Goal: Transaction & Acquisition: Purchase product/service

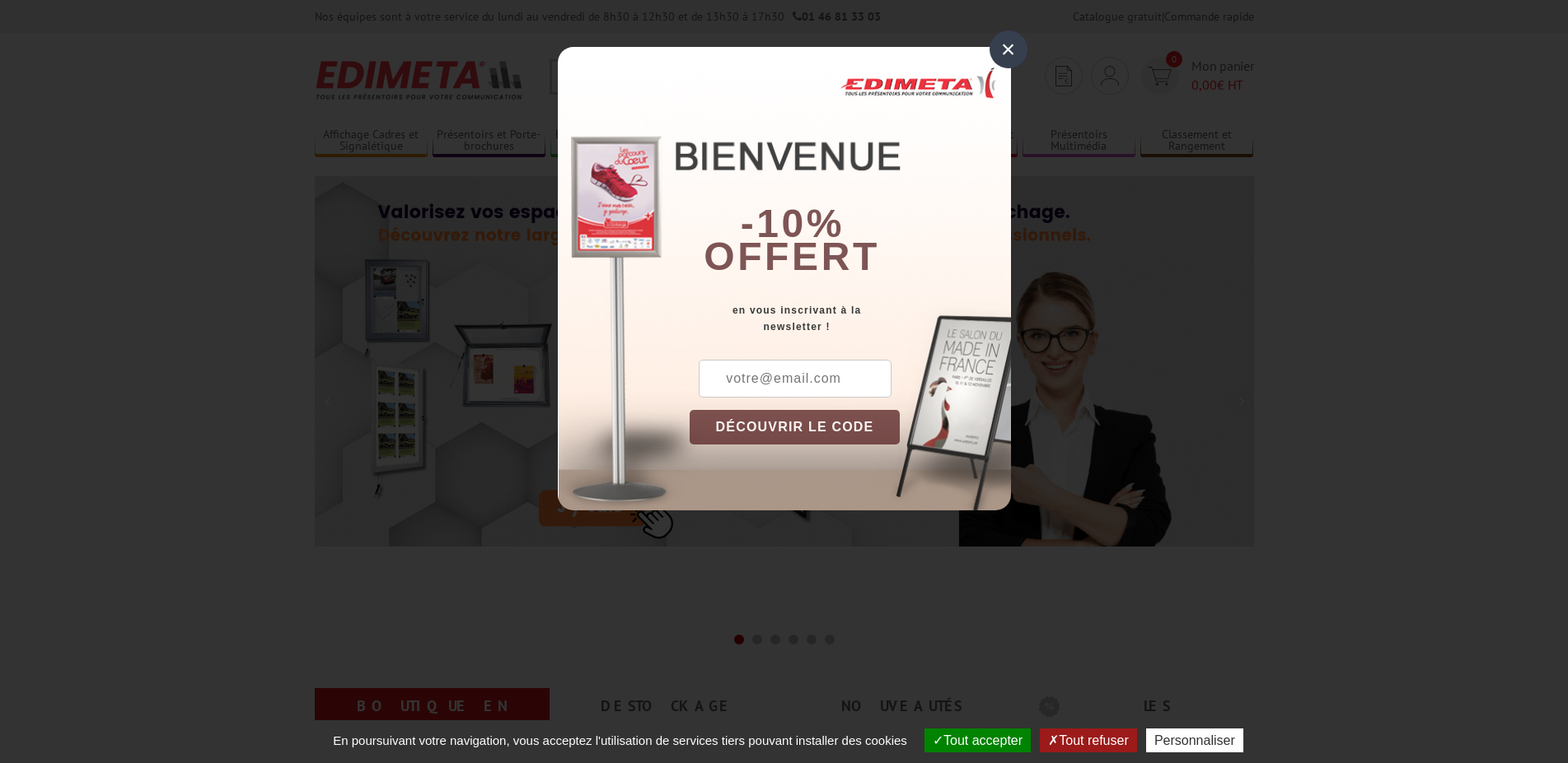
click at [1010, 46] on div "×" at bounding box center [1008, 49] width 38 height 38
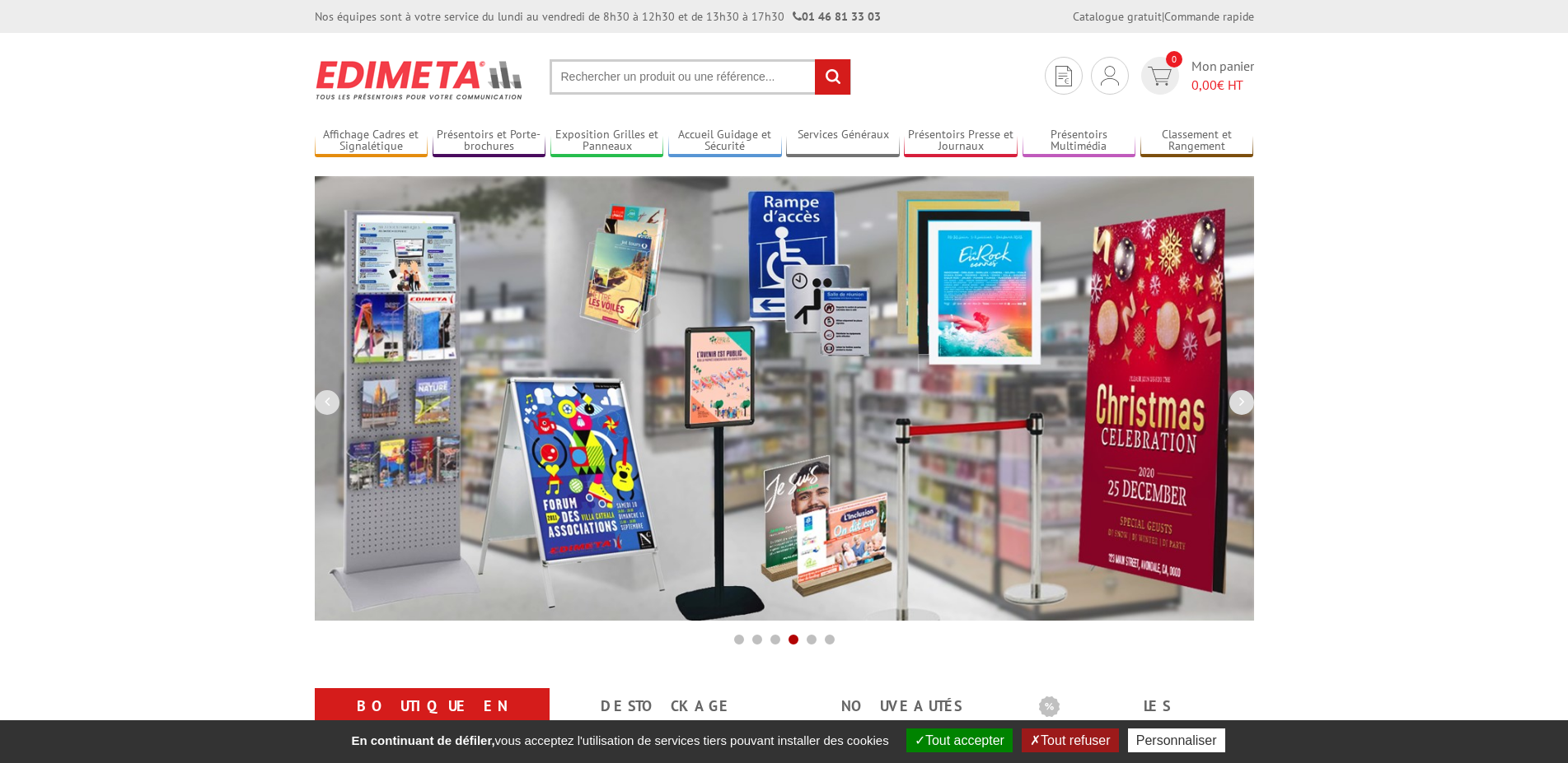
click at [609, 77] on input "text" at bounding box center [700, 77] width 301 height 35
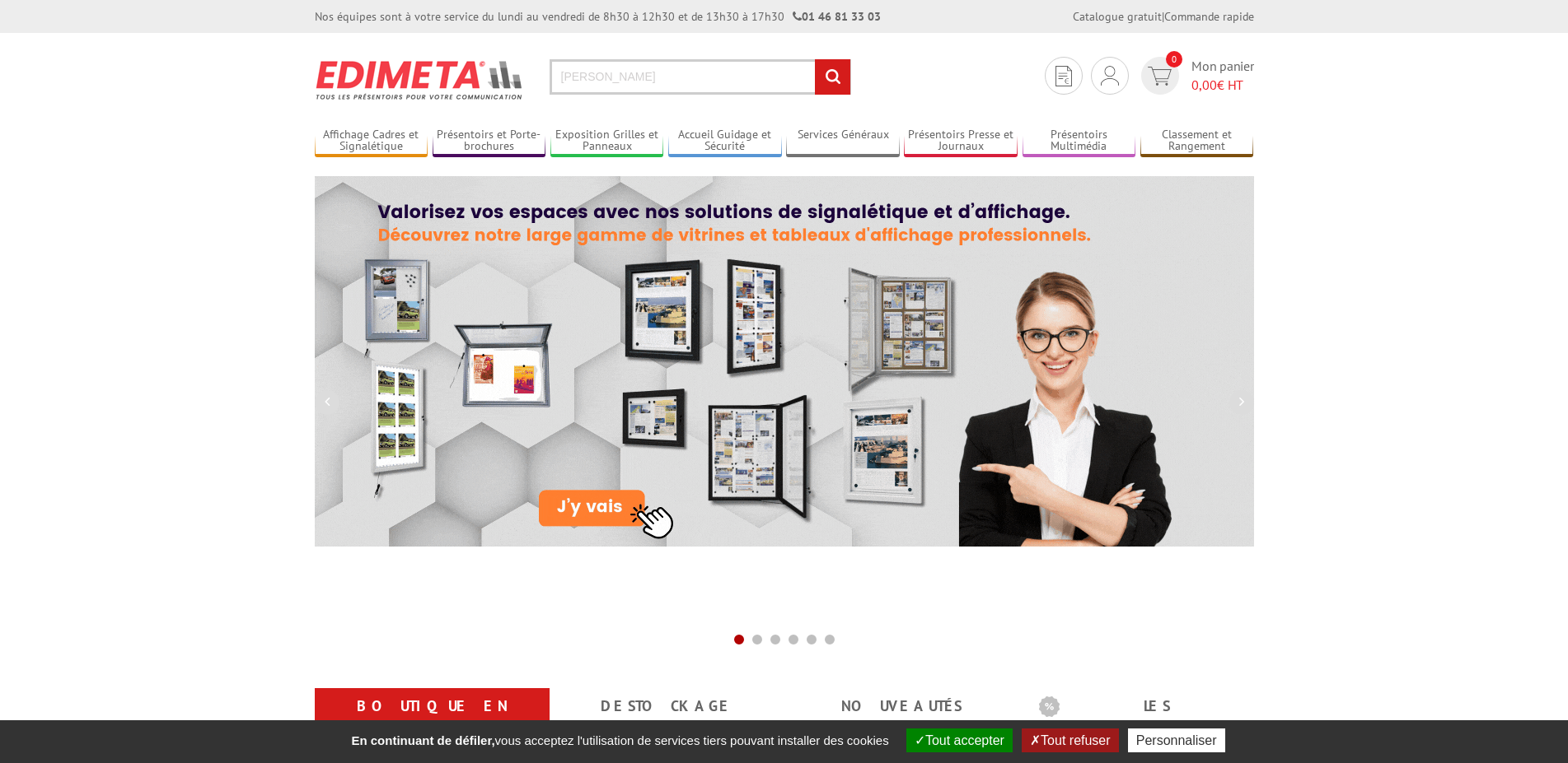
type input "vitrine armoire"
click at [815, 60] on input "rechercher" at bounding box center [833, 77] width 35 height 35
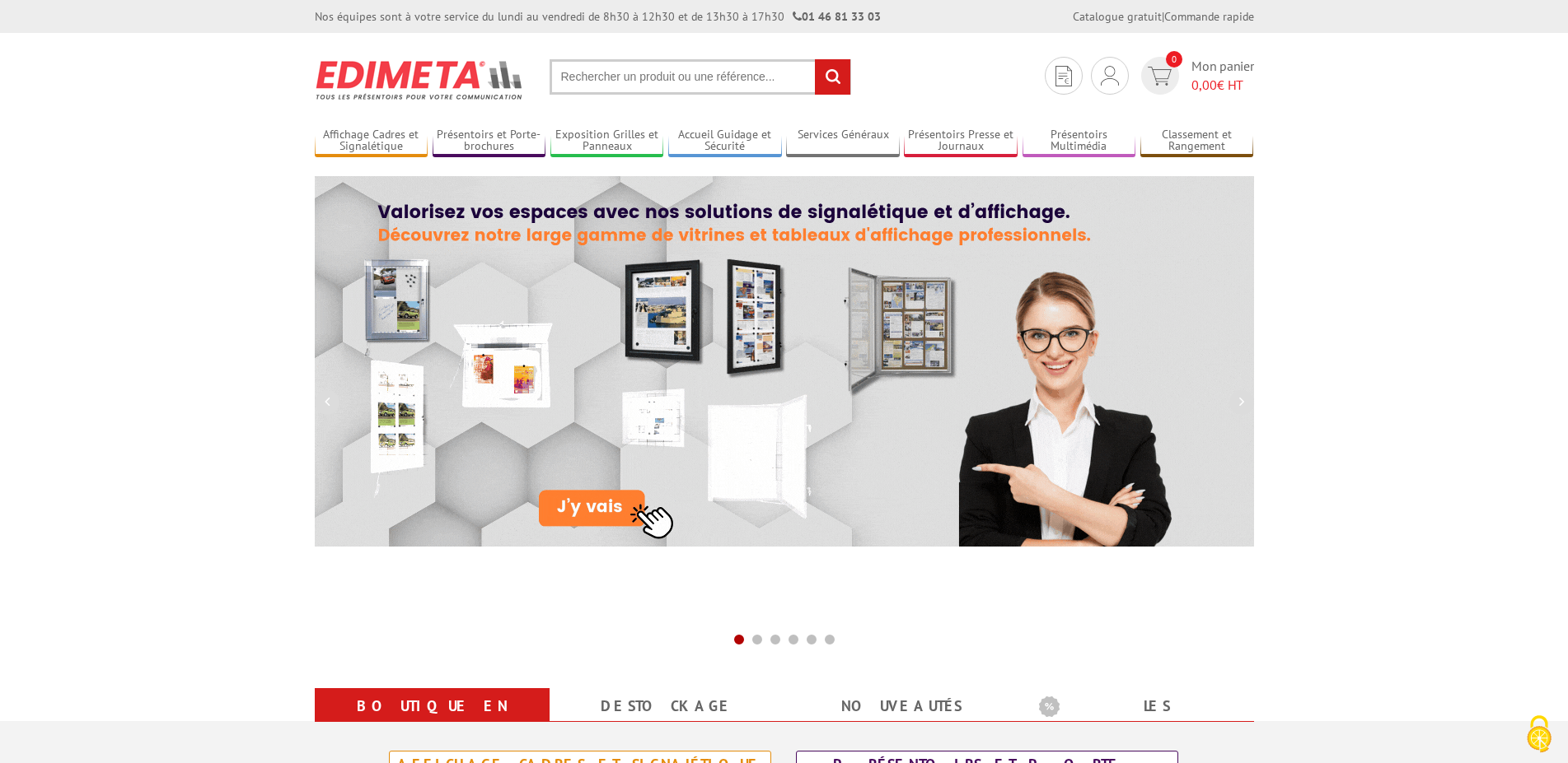
click at [590, 75] on input "text" at bounding box center [700, 77] width 301 height 35
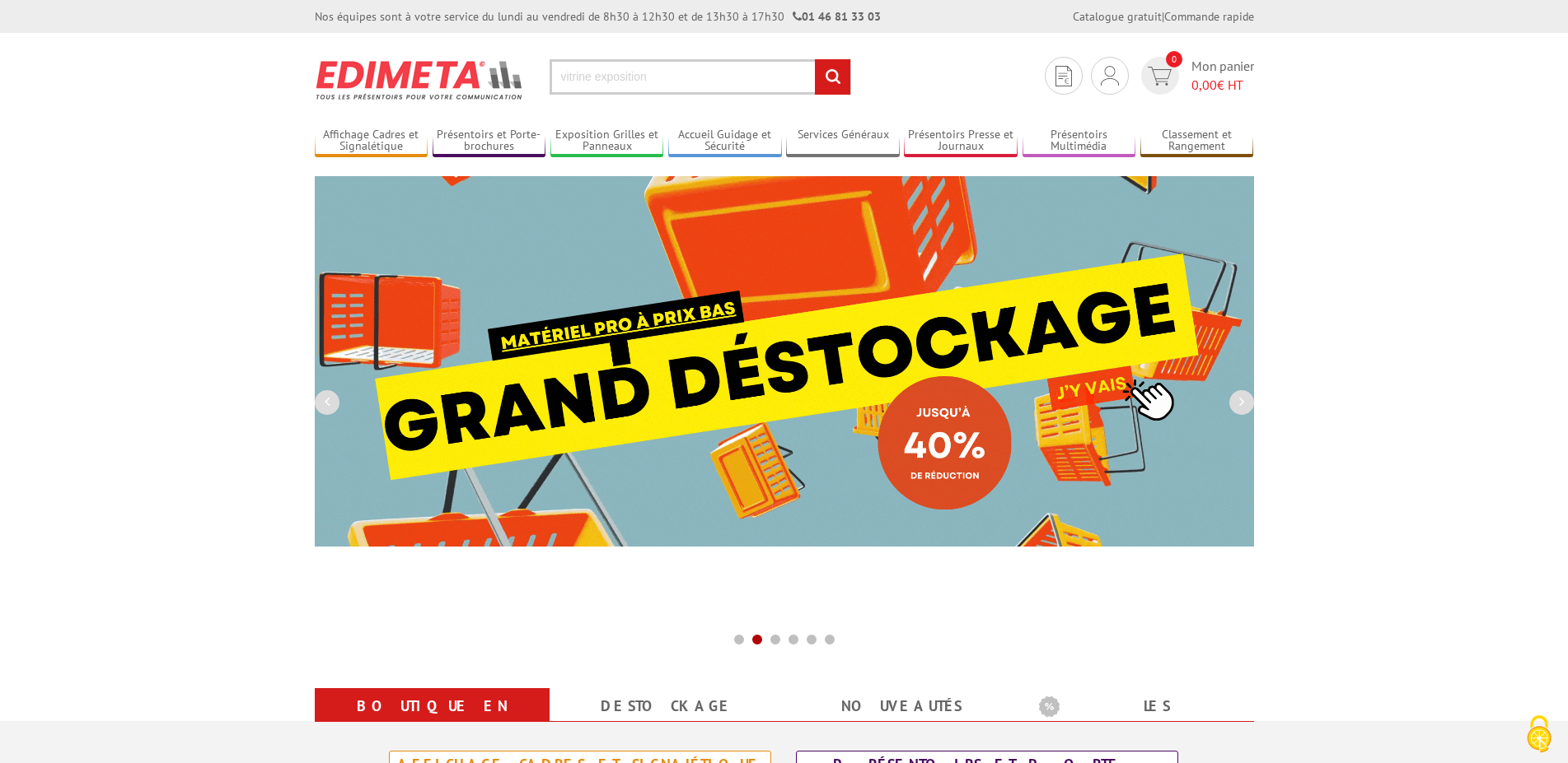
type input "vitrine exposition"
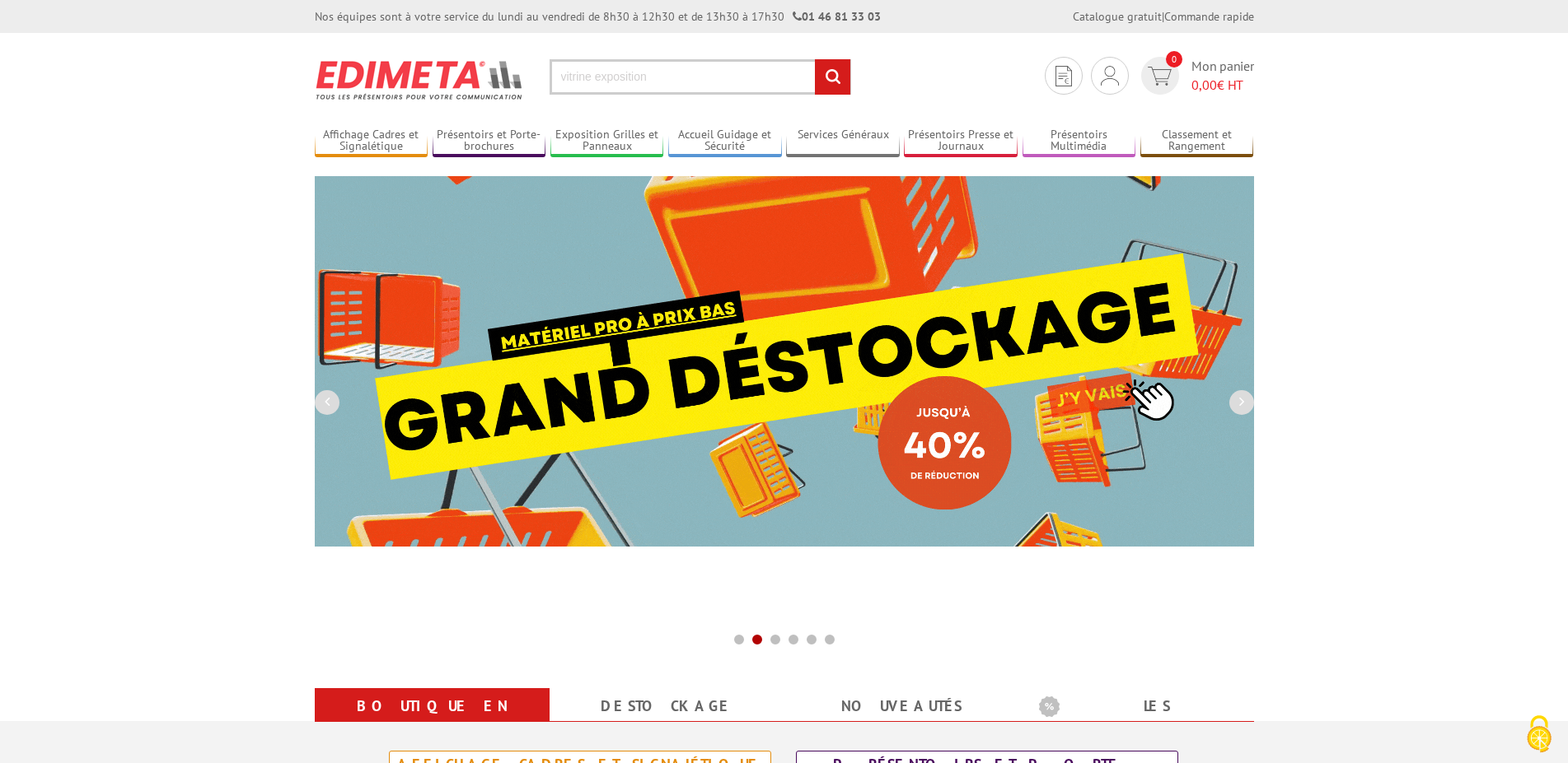
click at [815, 60] on input "rechercher" at bounding box center [833, 77] width 35 height 35
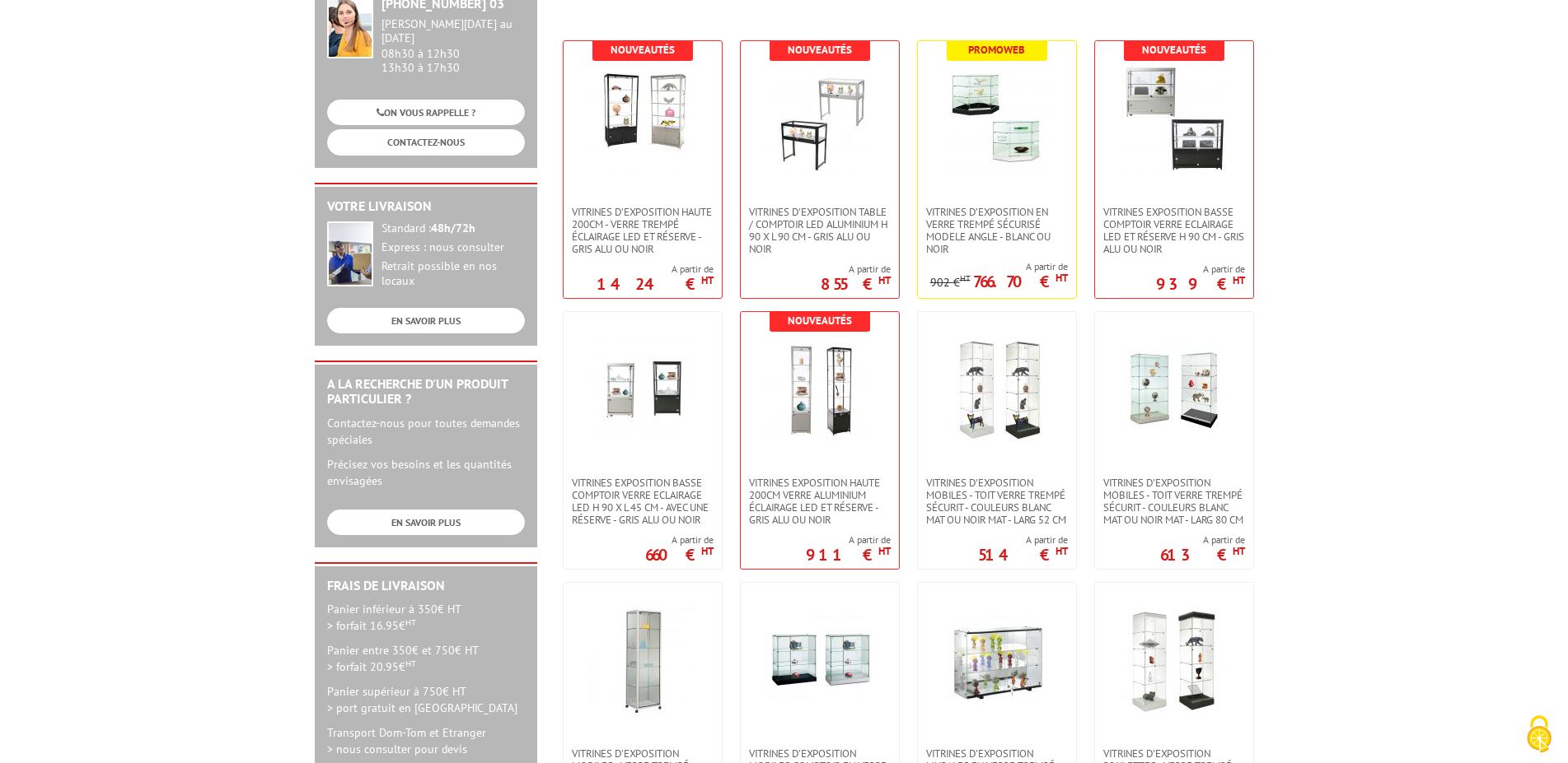
scroll to position [336, 0]
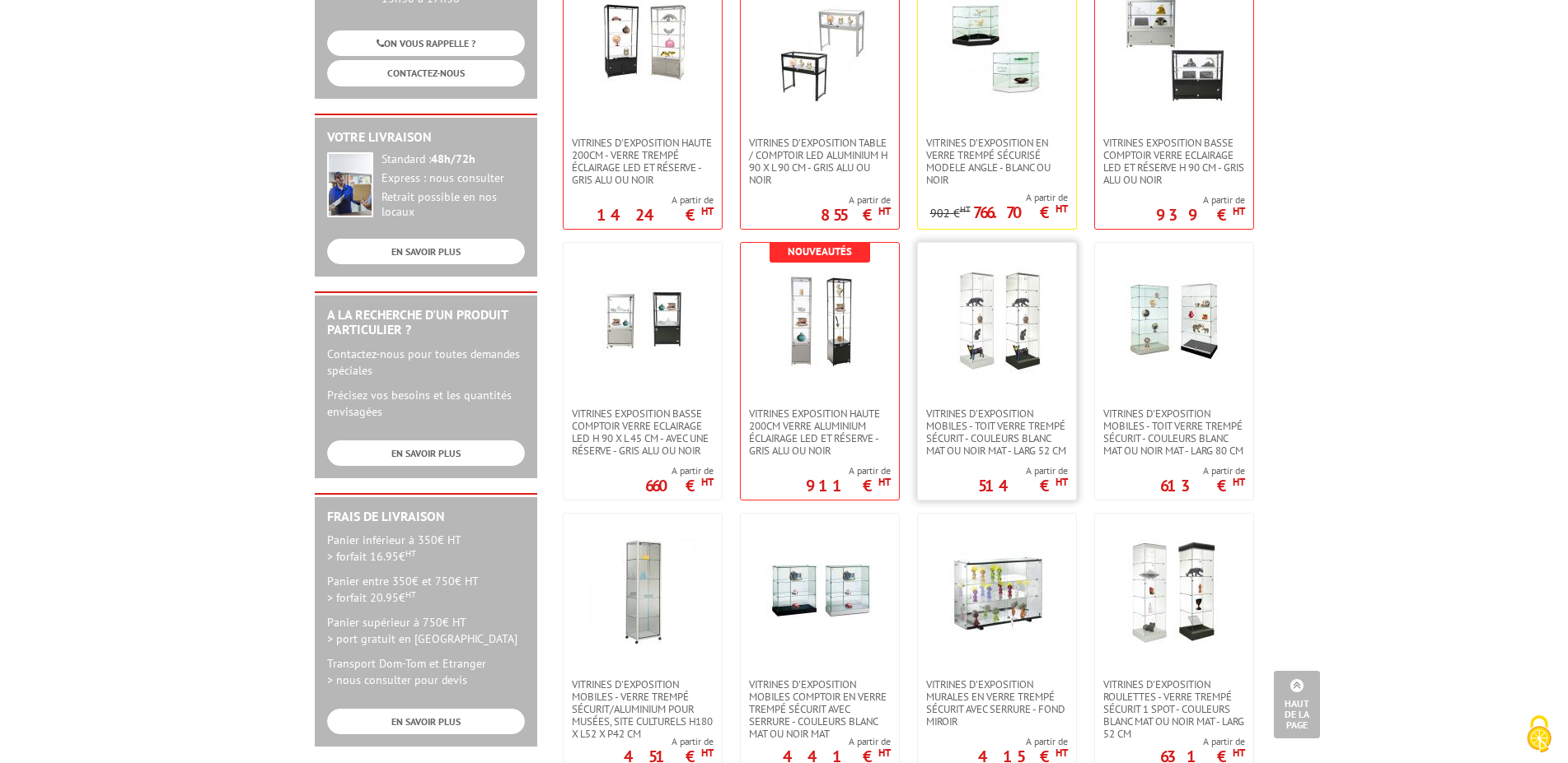
click at [1028, 335] on img at bounding box center [997, 321] width 107 height 107
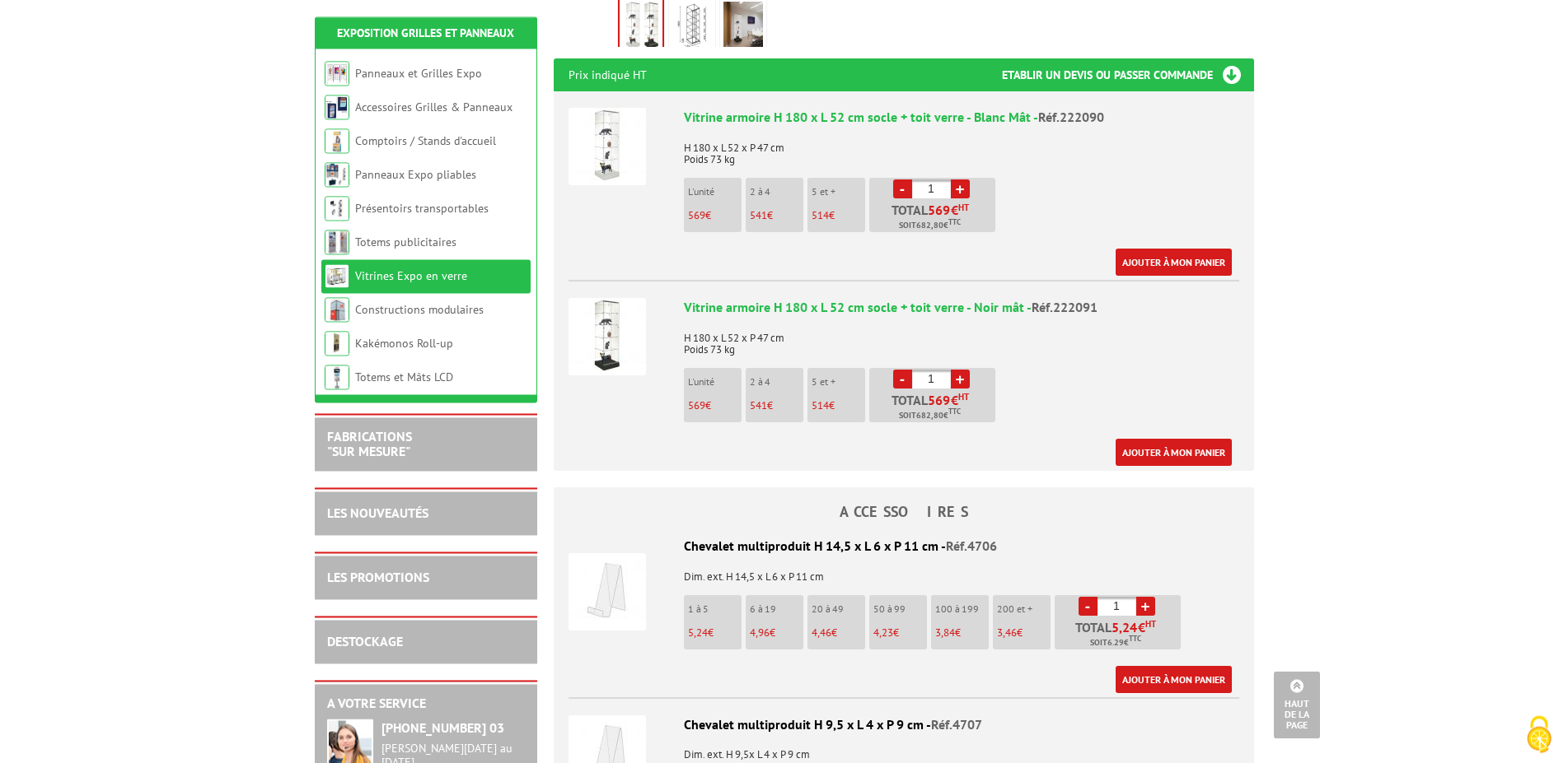
scroll to position [588, 0]
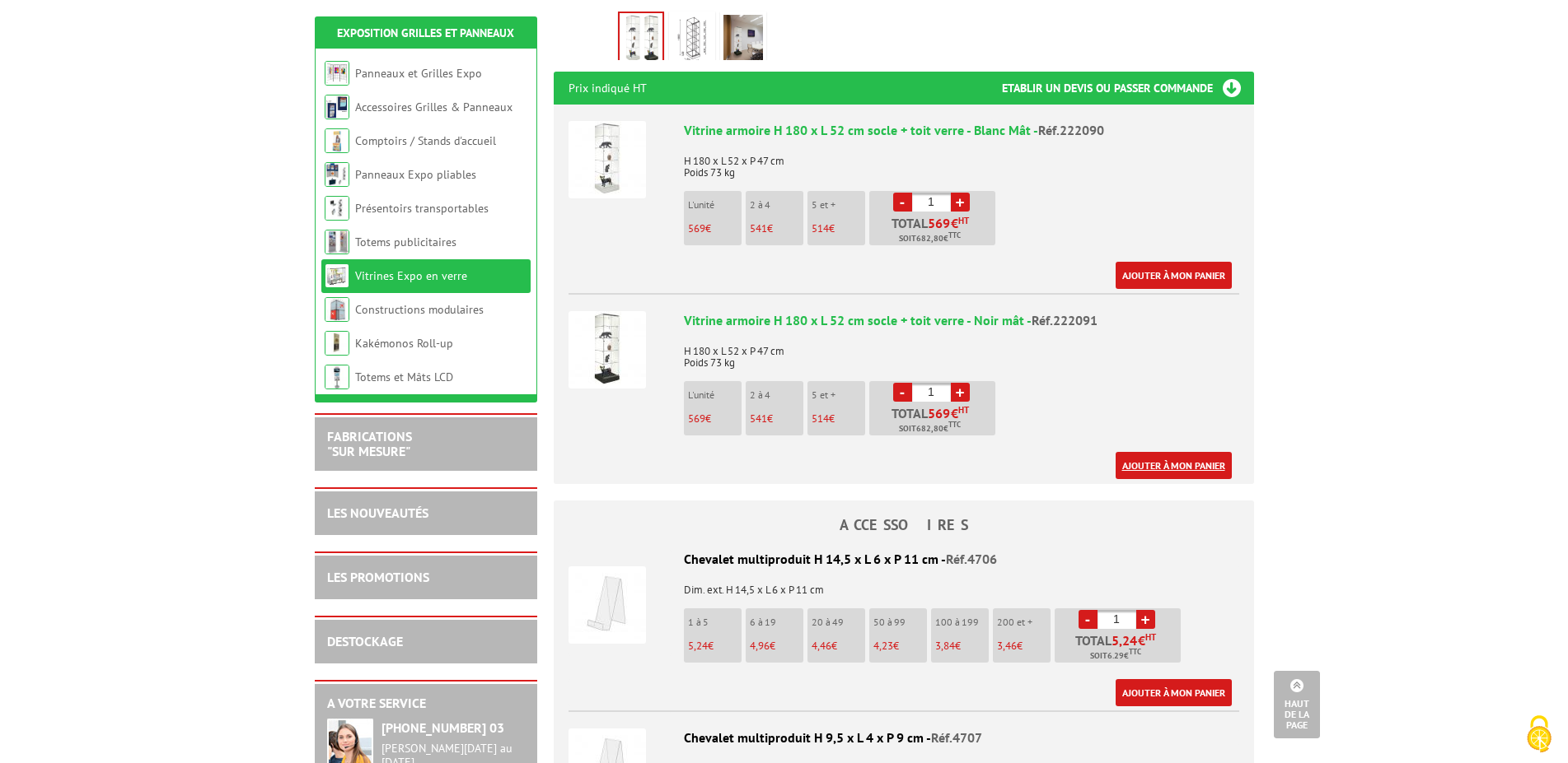
click at [1156, 452] on link "Ajouter à mon panier" at bounding box center [1173, 466] width 116 height 27
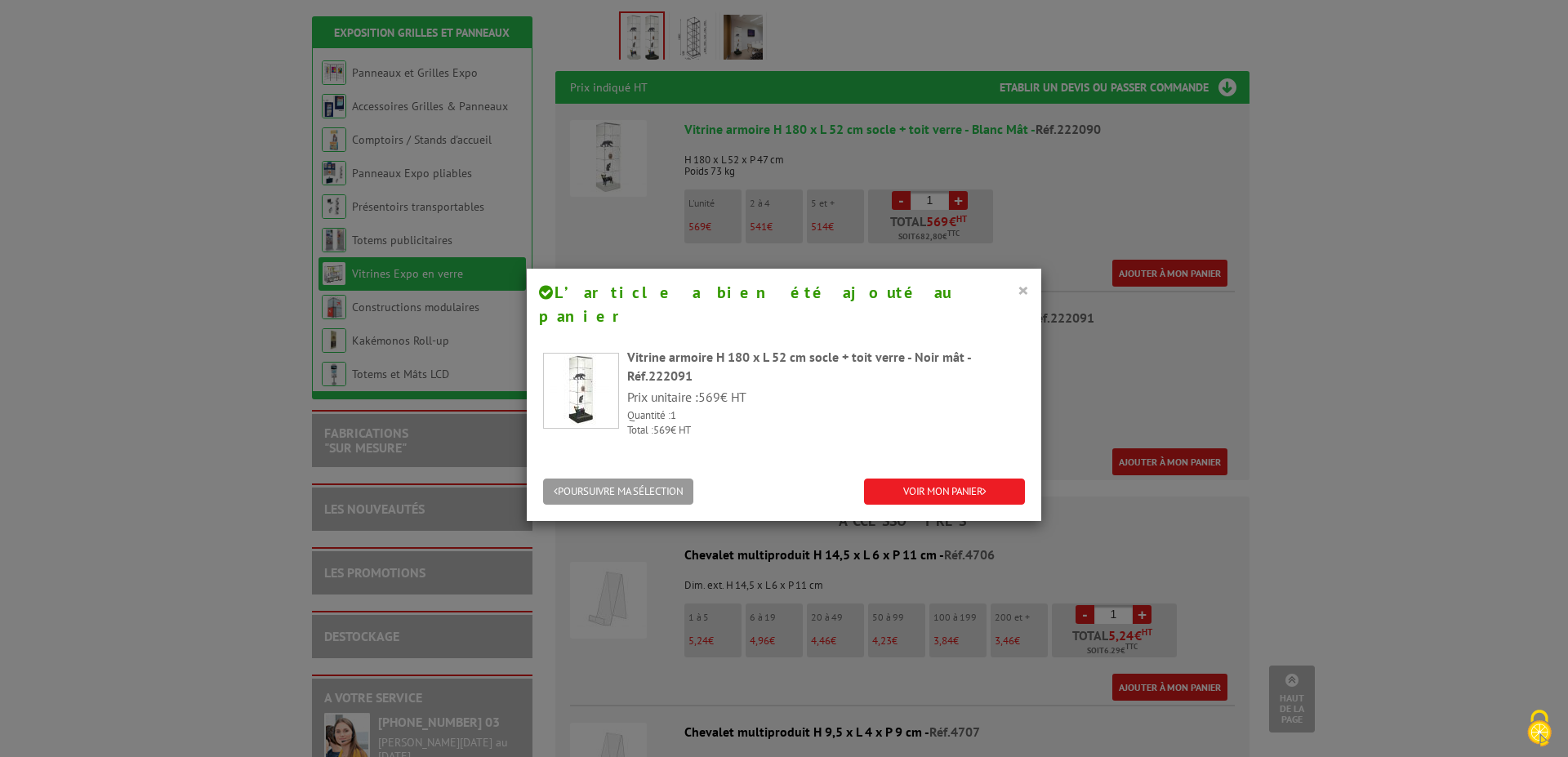
click at [1018, 286] on button "×" at bounding box center [1023, 290] width 11 height 21
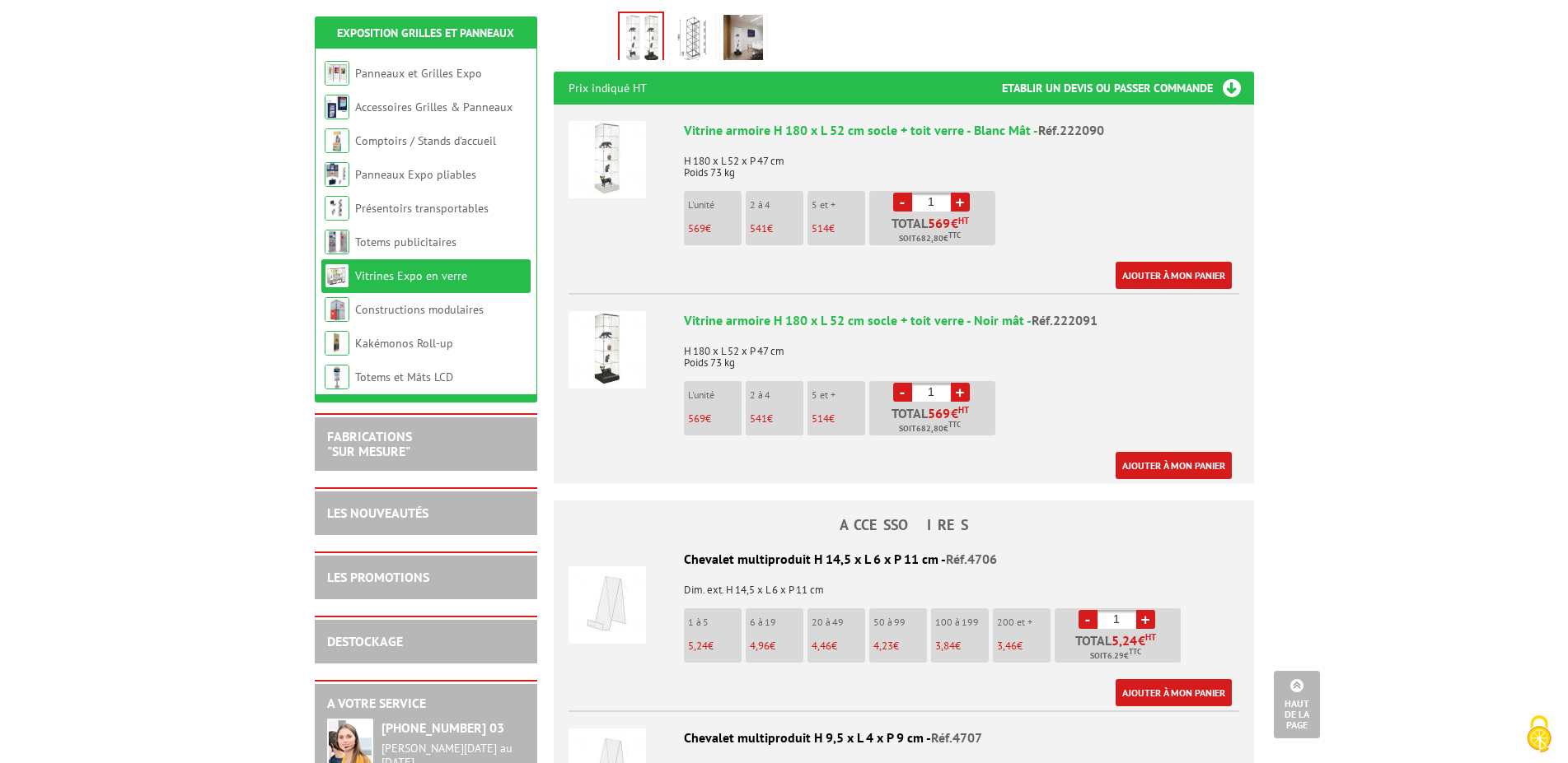
click at [607, 315] on img at bounding box center [607, 350] width 77 height 77
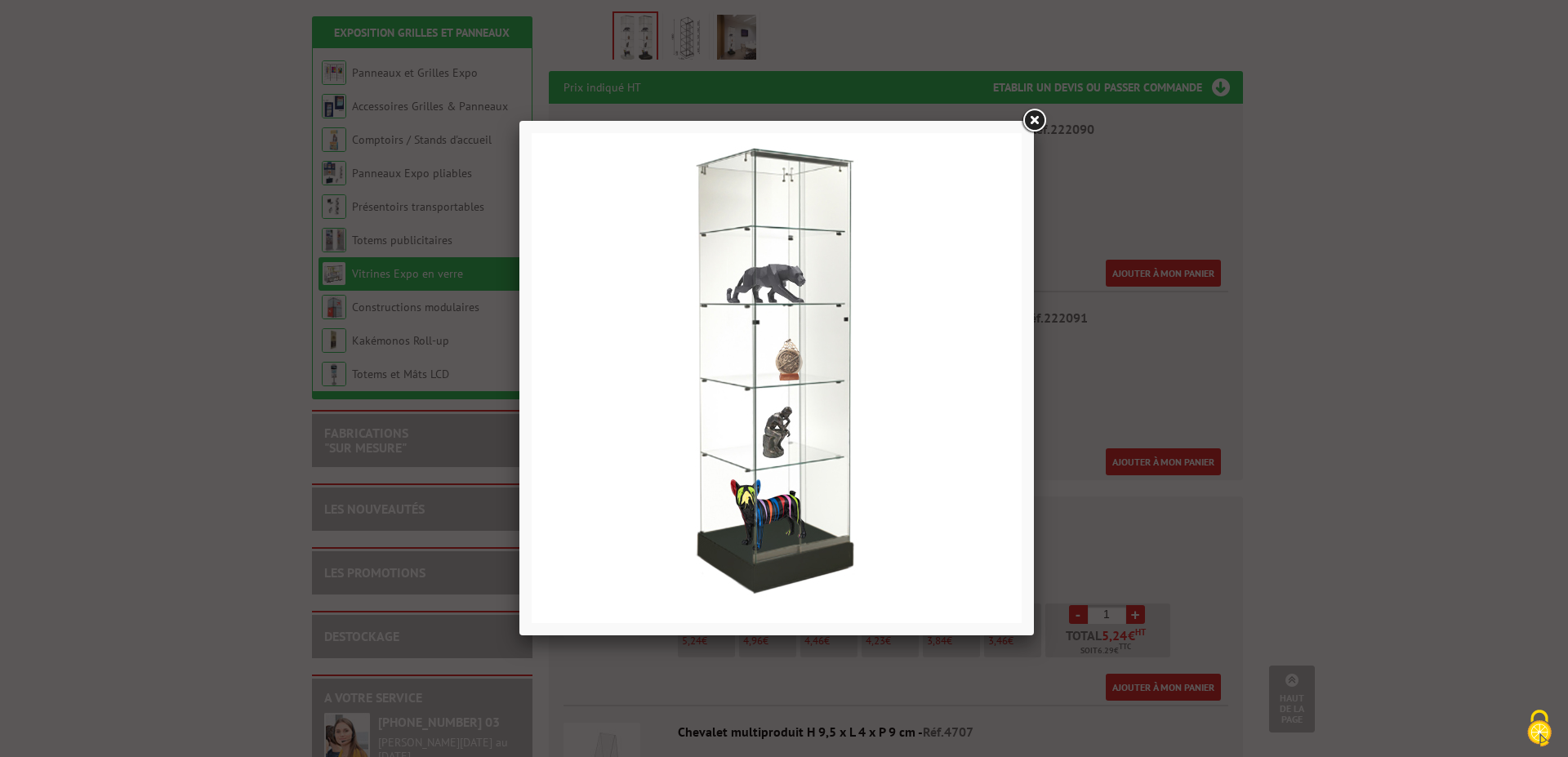
click at [1040, 119] on link at bounding box center [1033, 121] width 30 height 30
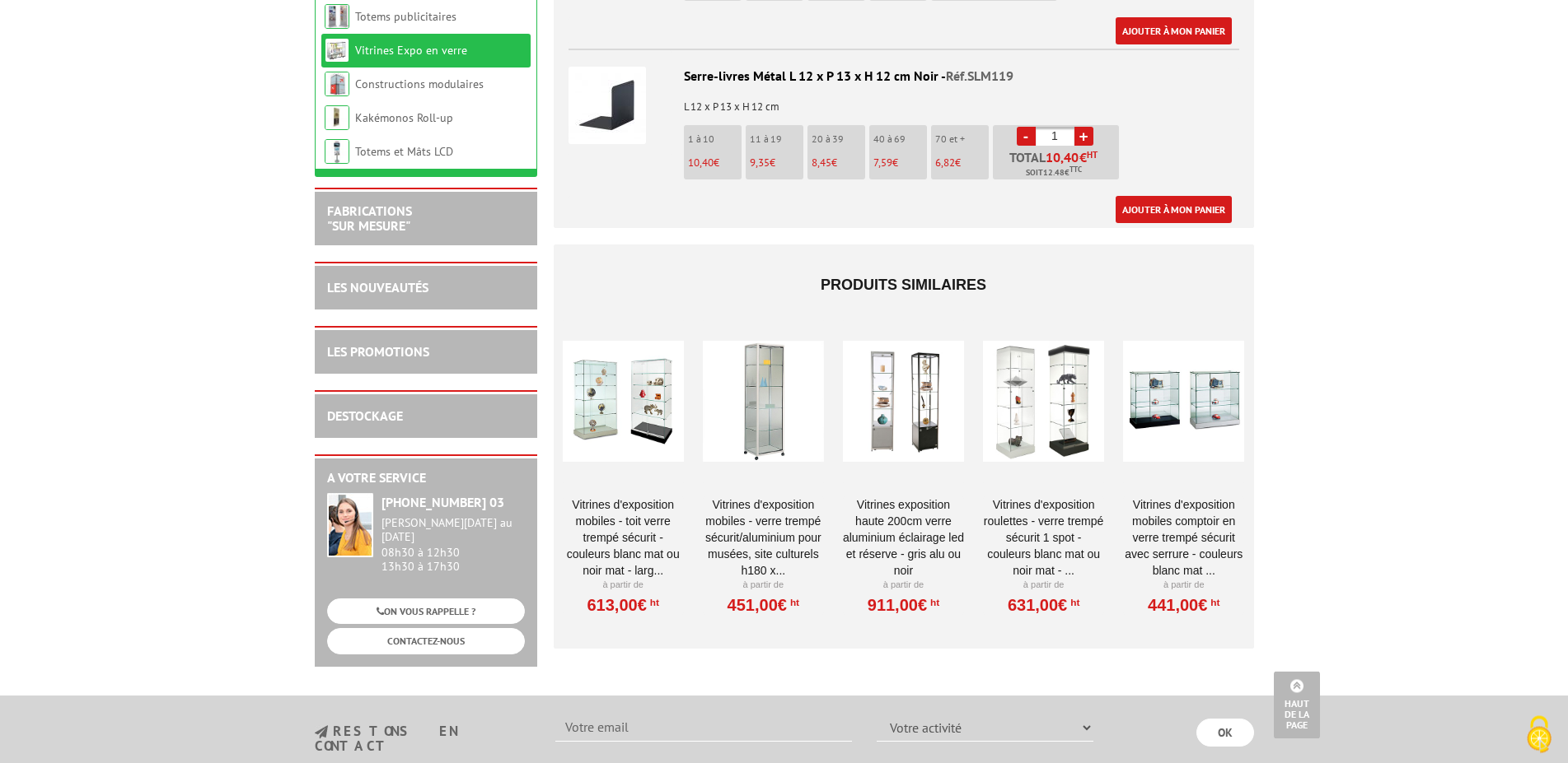
scroll to position [2436, 0]
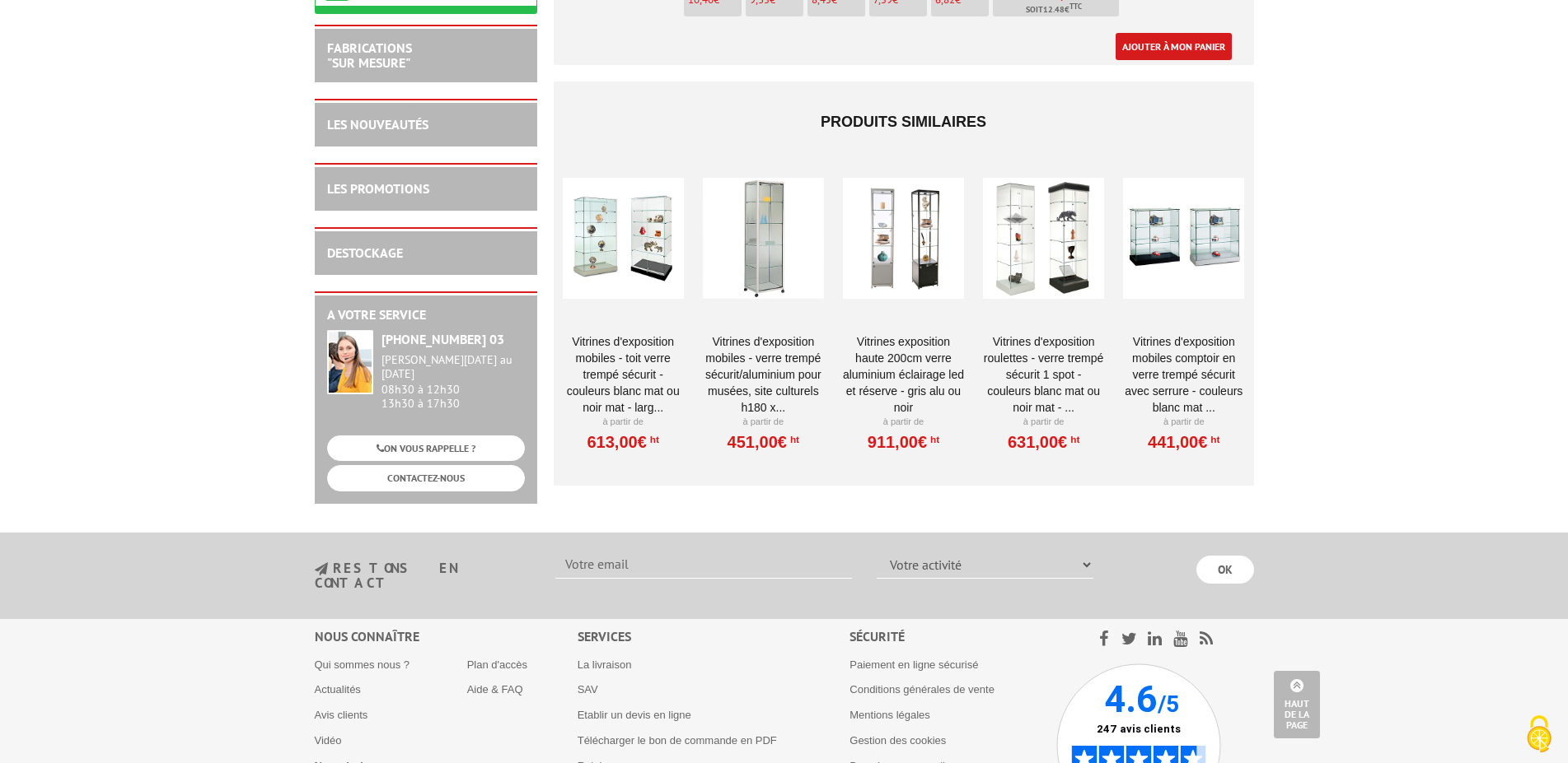
click at [657, 243] on div at bounding box center [623, 239] width 121 height 164
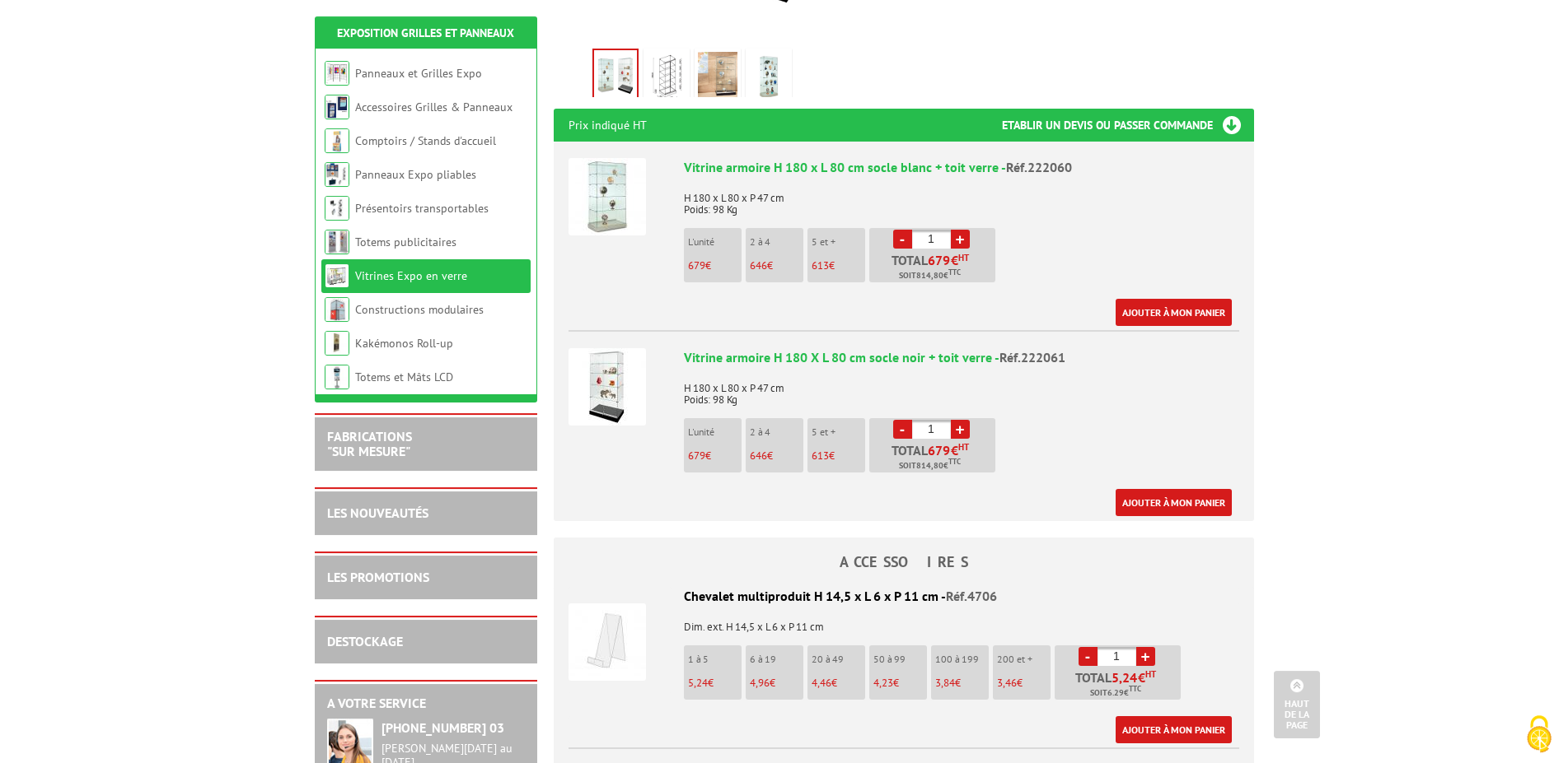
scroll to position [588, 0]
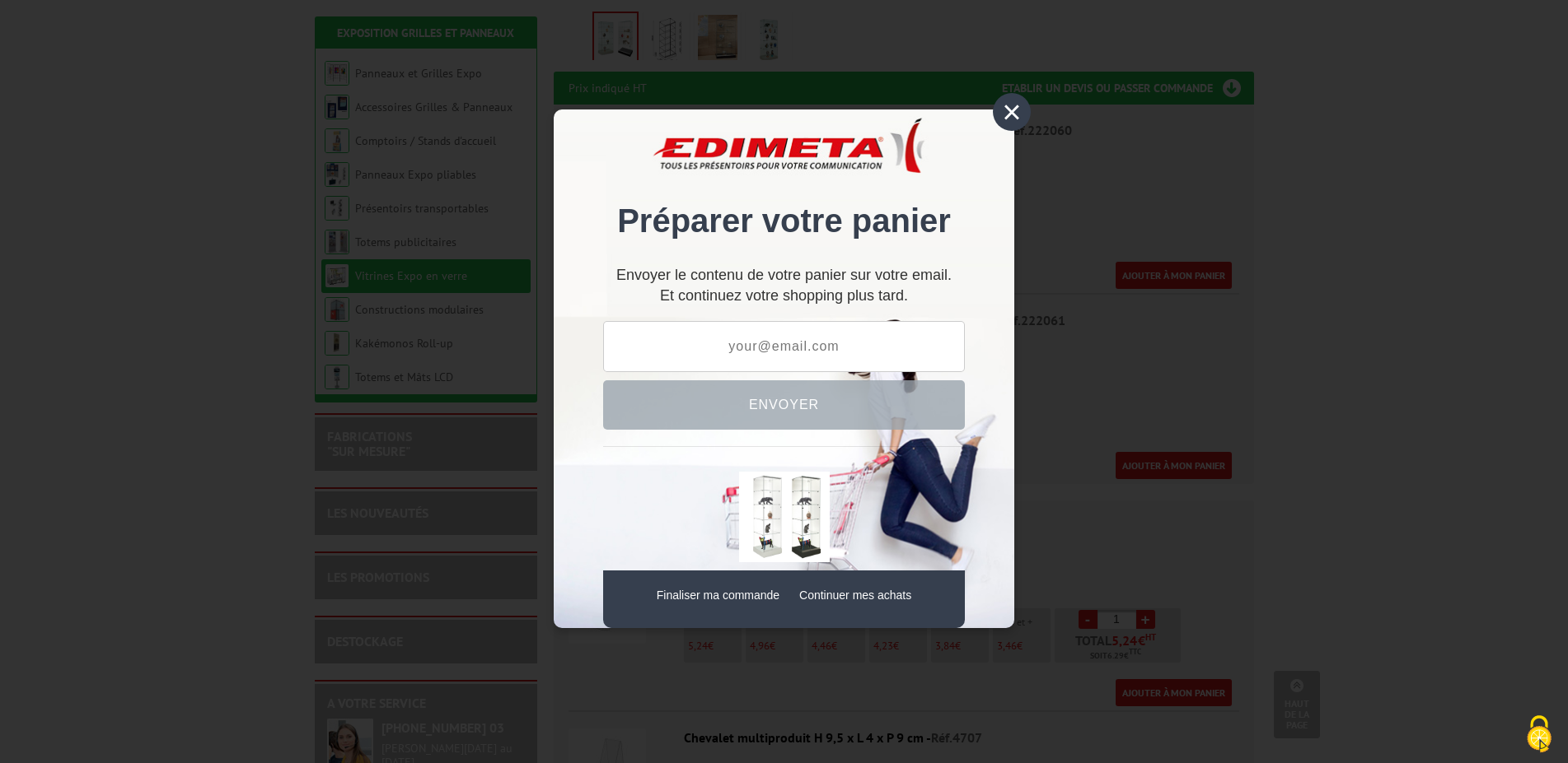
click at [1004, 102] on div "×" at bounding box center [1011, 111] width 38 height 38
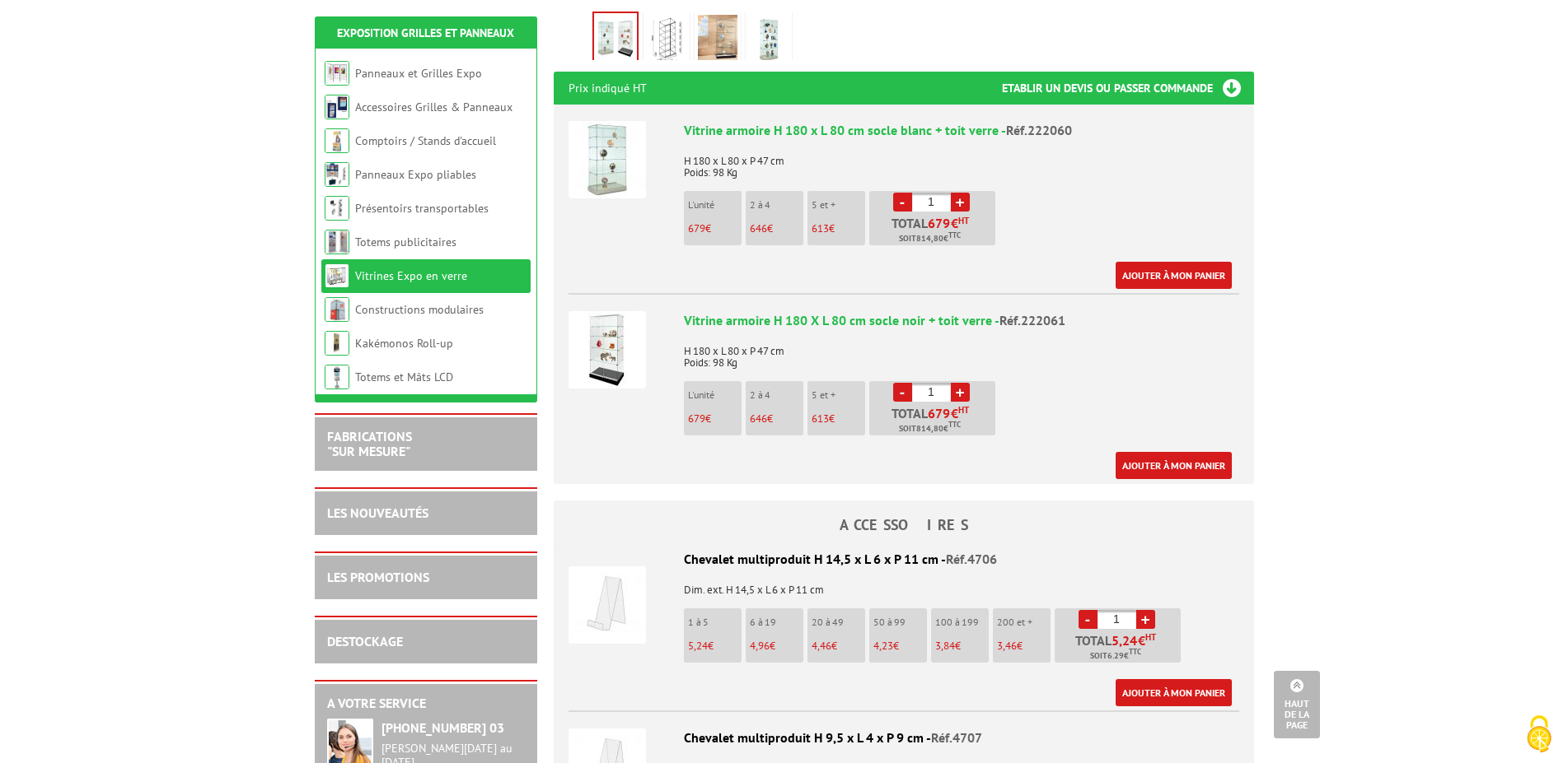
click at [607, 328] on img at bounding box center [607, 350] width 77 height 77
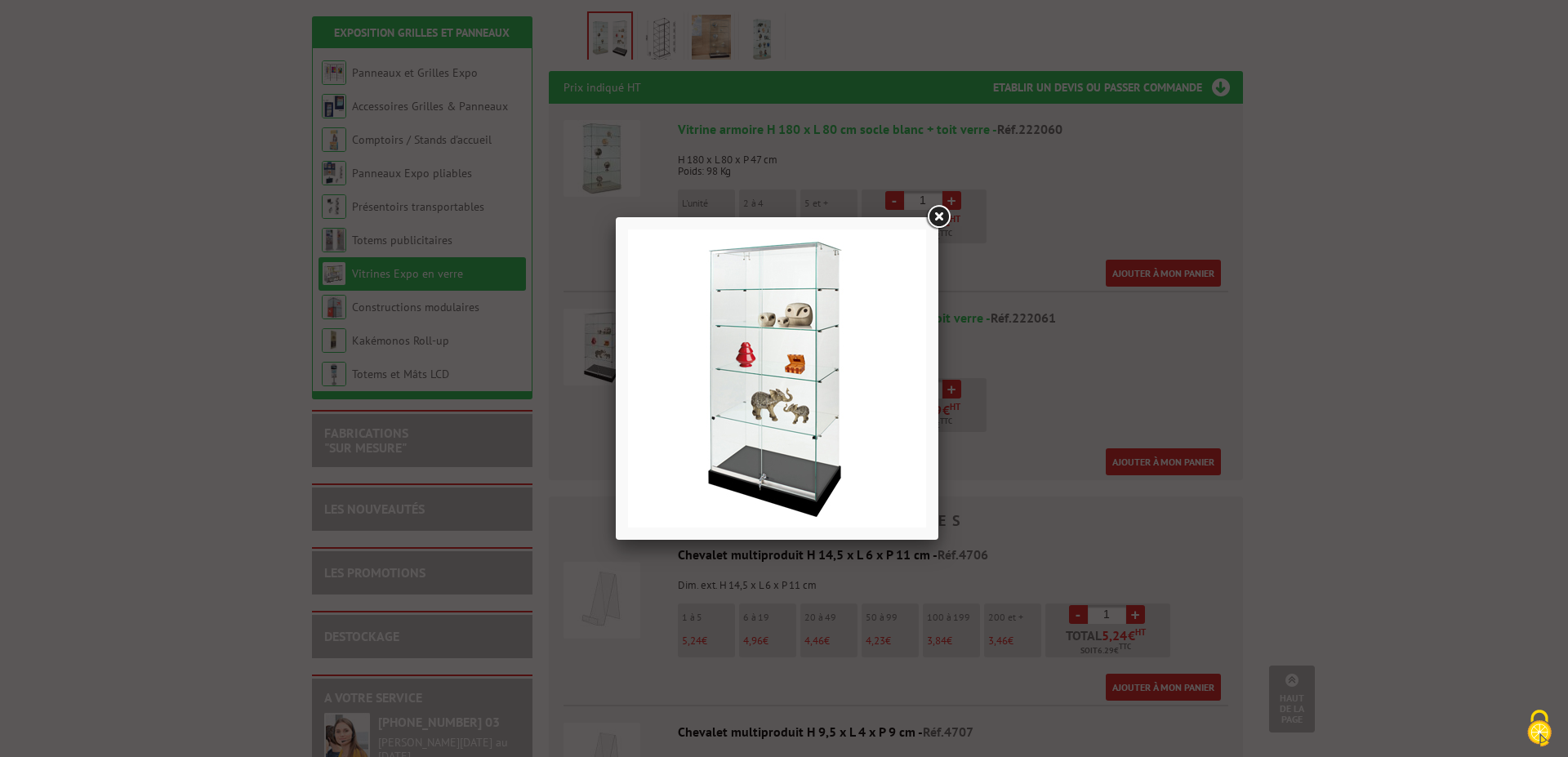
click at [942, 211] on link at bounding box center [938, 217] width 30 height 30
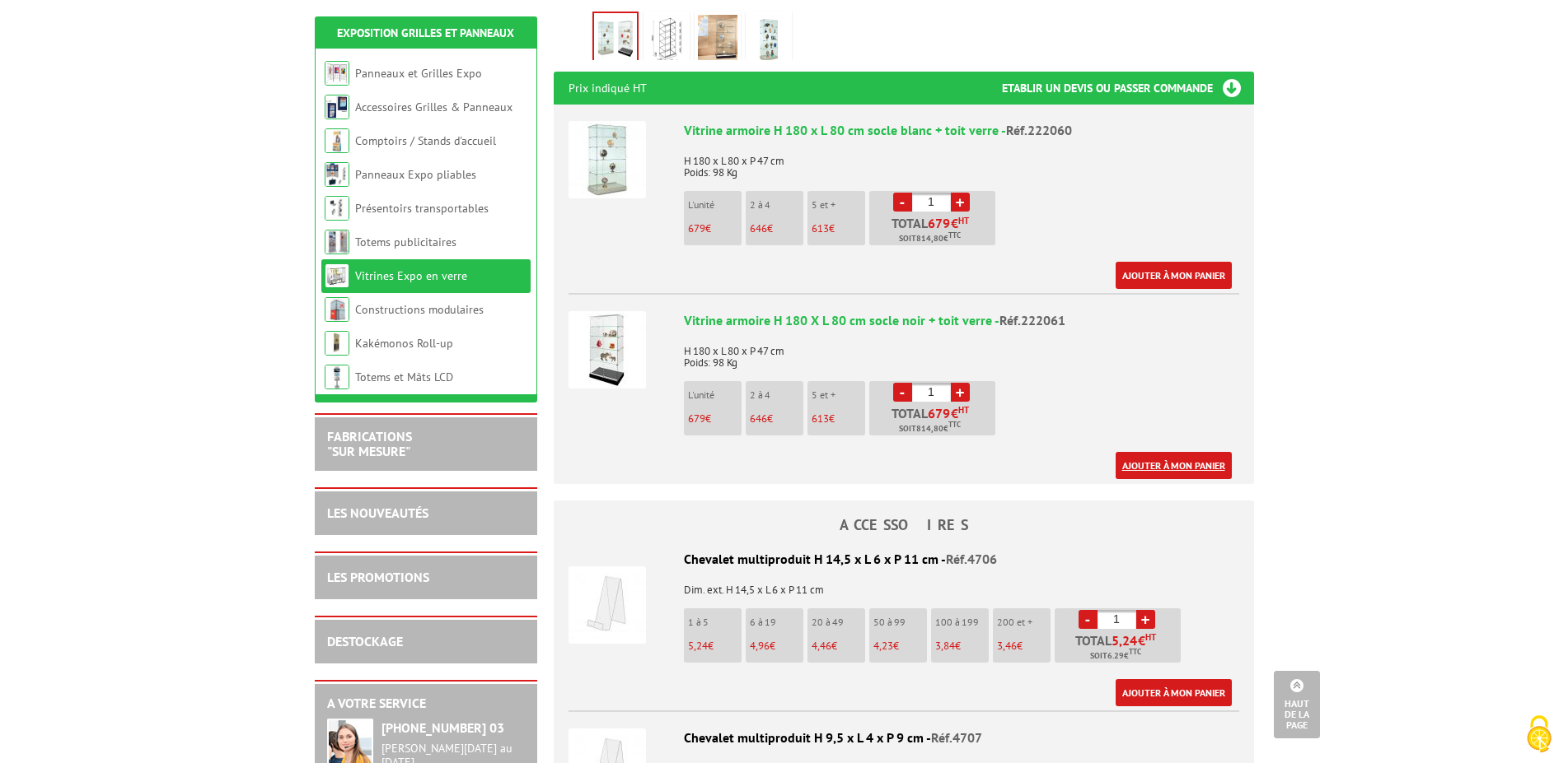
click at [1142, 452] on link "Ajouter à mon panier" at bounding box center [1173, 466] width 116 height 27
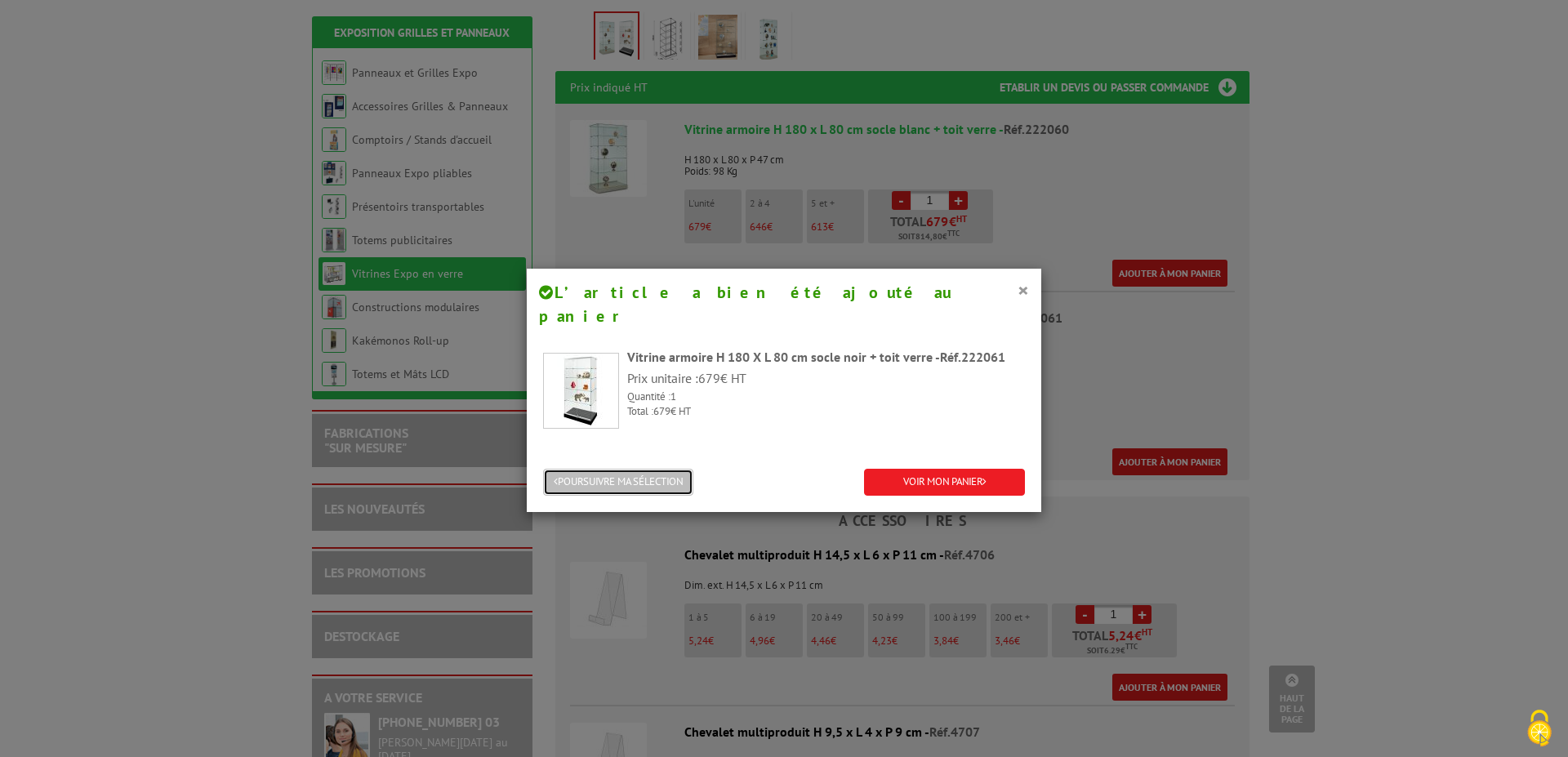
click at [665, 469] on button "POURSUIVRE MA SÉLECTION" at bounding box center [618, 482] width 150 height 27
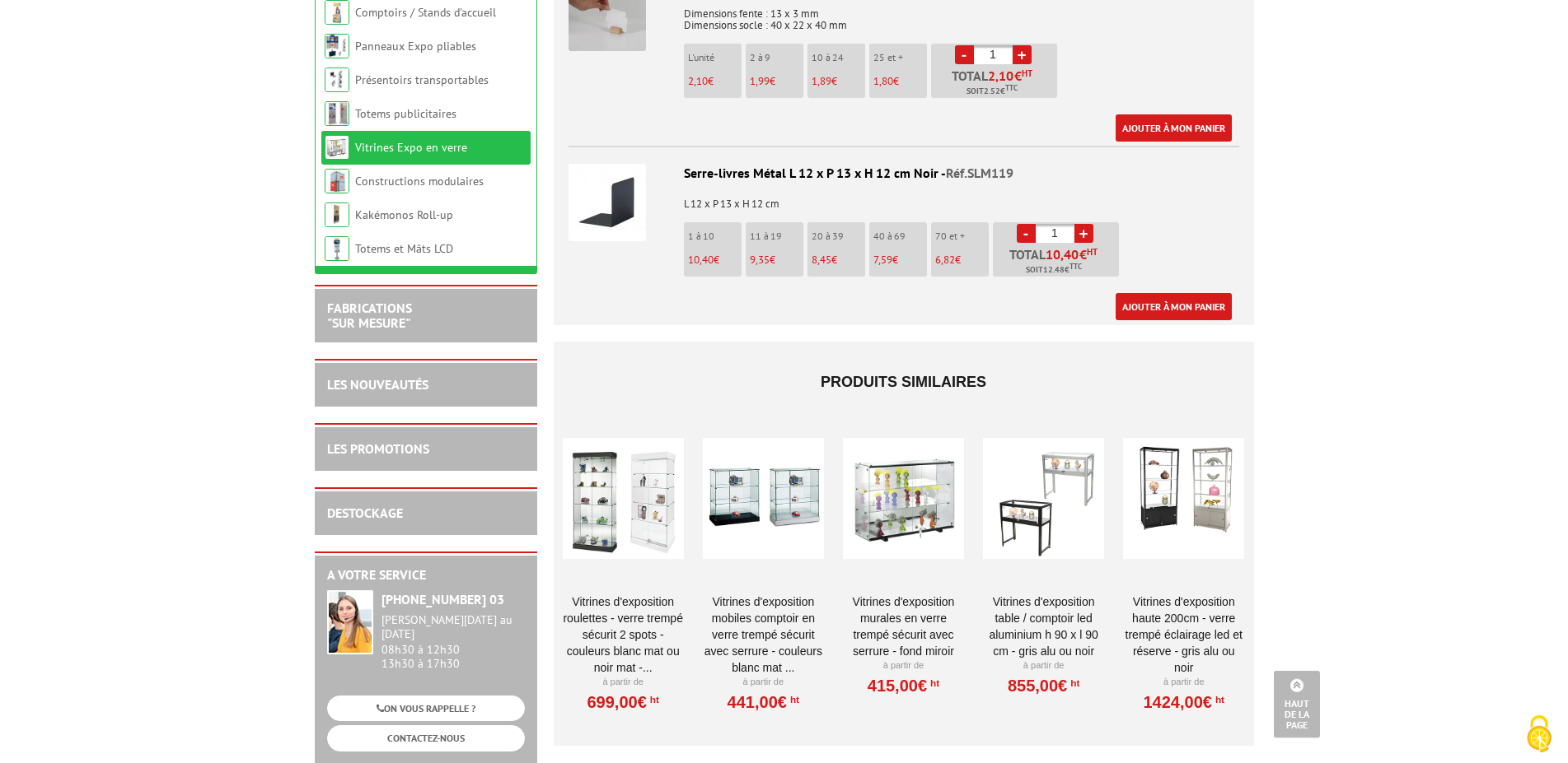
scroll to position [2132, 0]
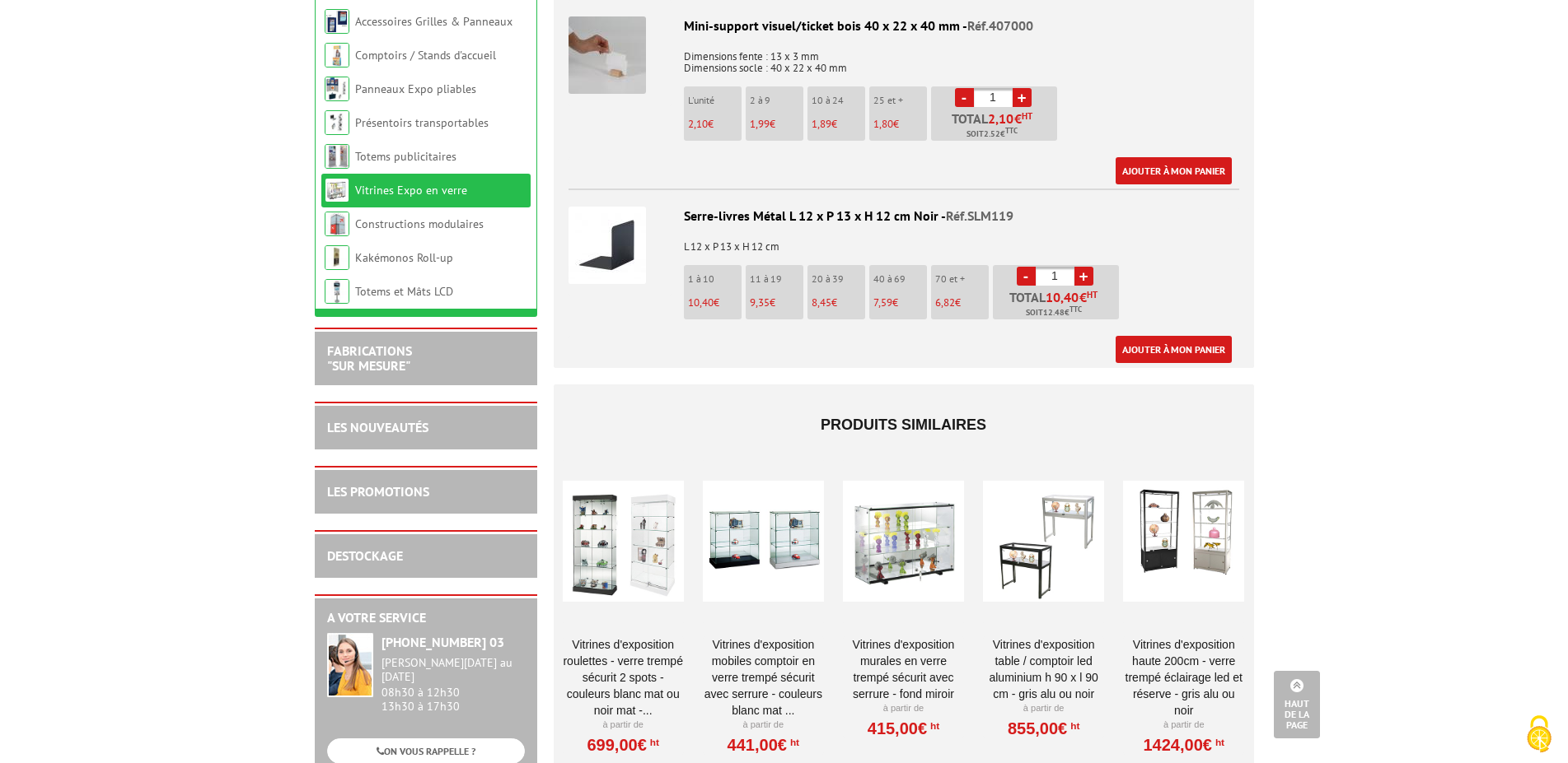
click at [580, 529] on div at bounding box center [623, 542] width 121 height 164
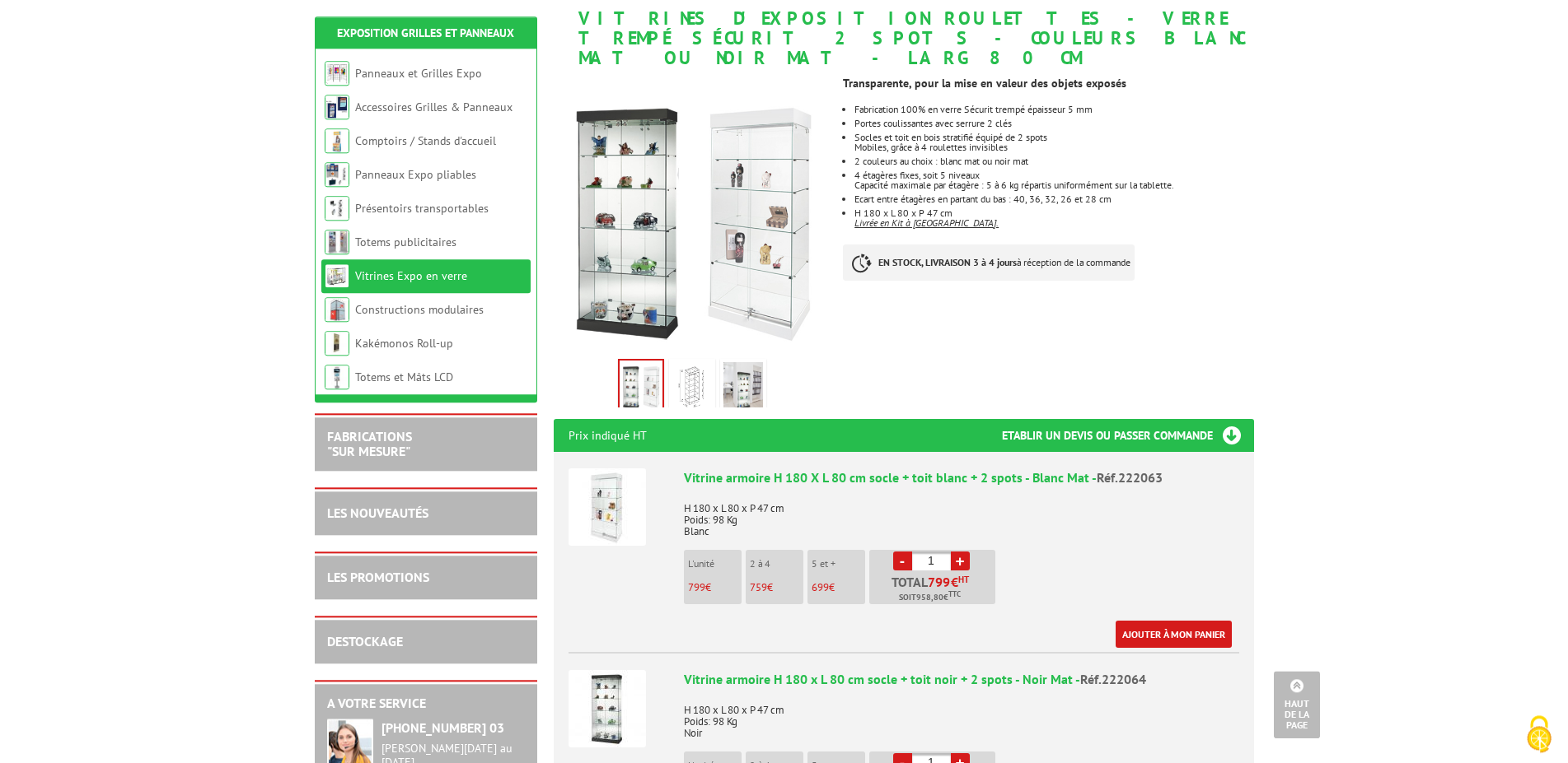
scroll to position [84, 0]
